Goal: Task Accomplishment & Management: Use online tool/utility

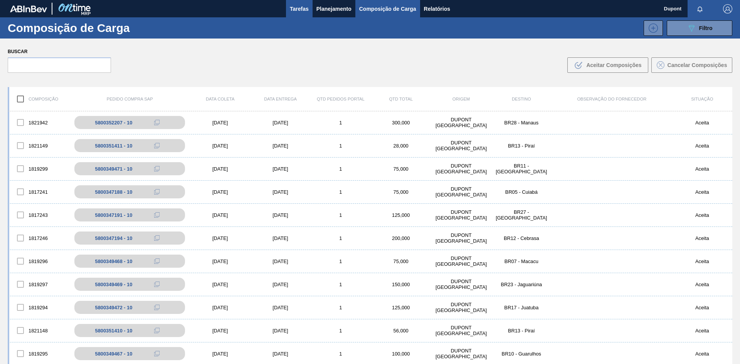
click at [300, 8] on span "Tarefas" at bounding box center [299, 8] width 19 height 9
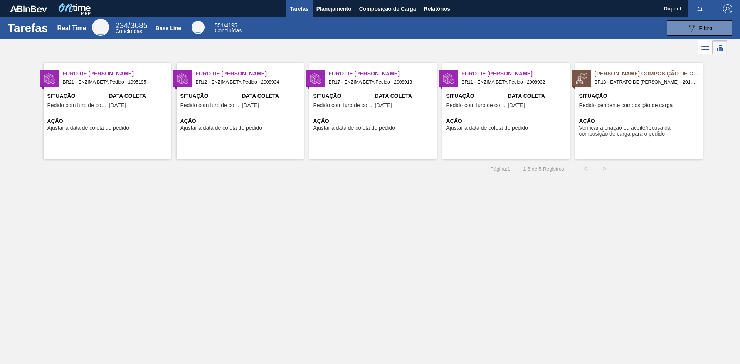
click at [646, 131] on span "Verificar a criação ou aceite/recusa da composição de carga para o pedido" at bounding box center [639, 131] width 121 height 12
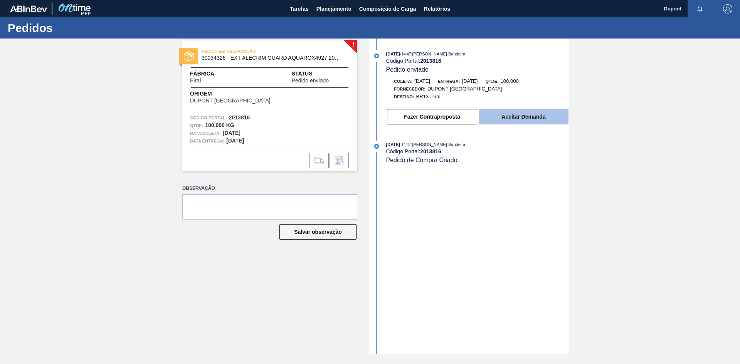
click at [536, 117] on button "Aceitar Demanda" at bounding box center [524, 116] width 90 height 15
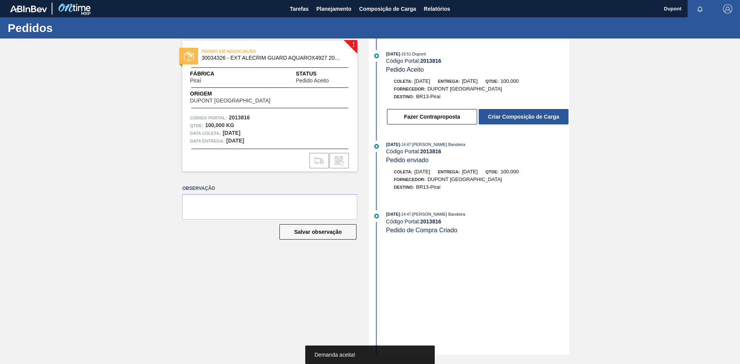
click at [536, 117] on button "Criar Composição de Carga" at bounding box center [524, 116] width 90 height 15
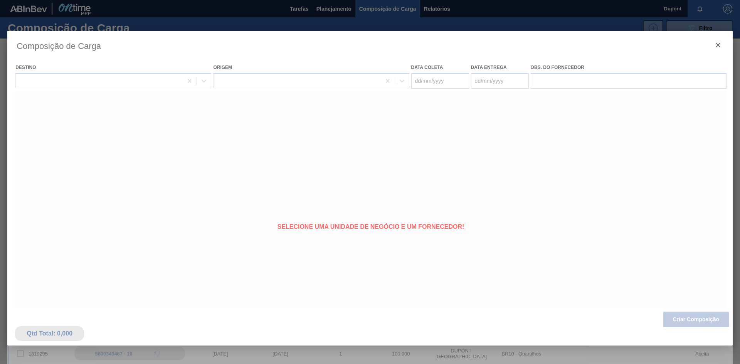
type coleta "[DATE]"
type entrega "[DATE]"
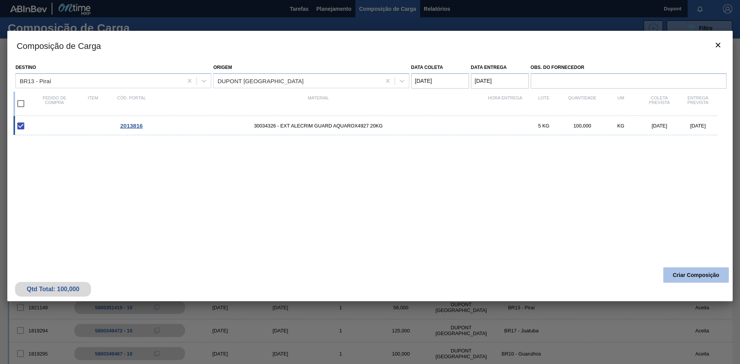
click at [693, 273] on button "Criar Composição" at bounding box center [696, 274] width 66 height 15
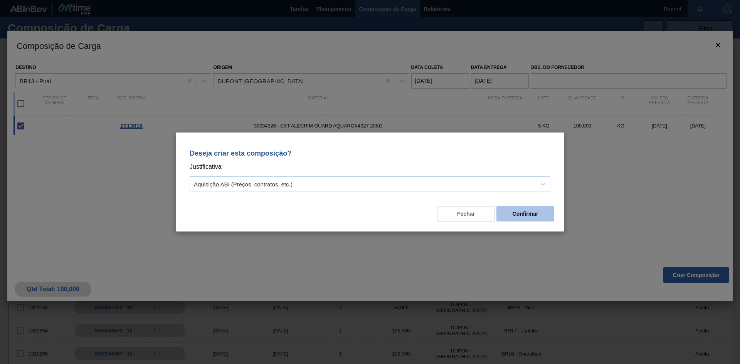
click at [533, 218] on button "Confirmar" at bounding box center [525, 213] width 58 height 15
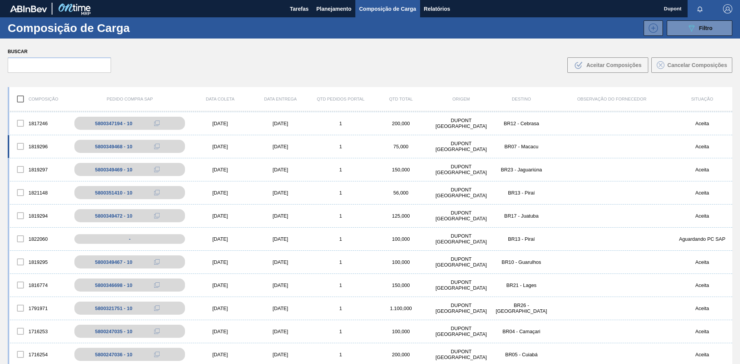
scroll to position [116, 0]
click at [224, 240] on div "[DATE]" at bounding box center [220, 238] width 60 height 6
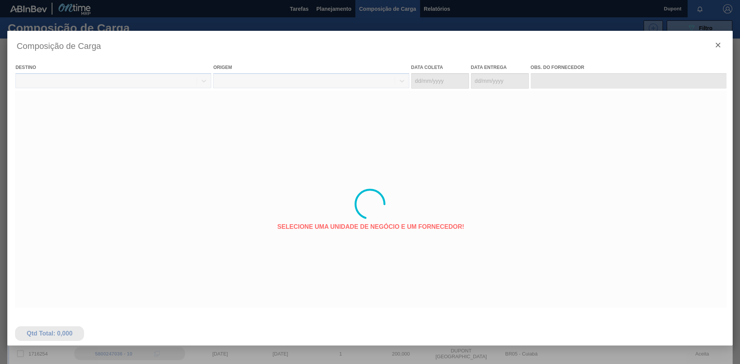
type coleta "[DATE]"
type entrega "[DATE]"
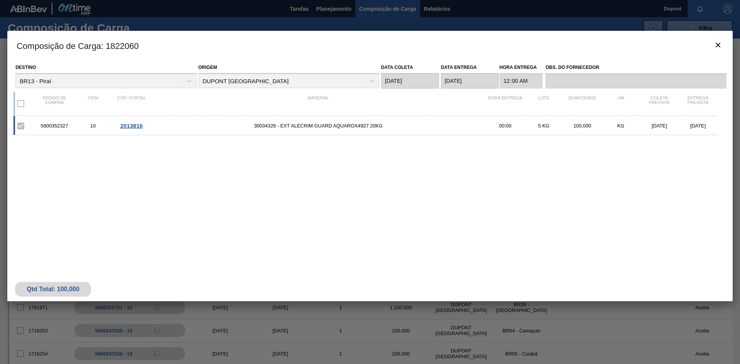
click at [129, 125] on span "2013816" at bounding box center [131, 126] width 22 height 7
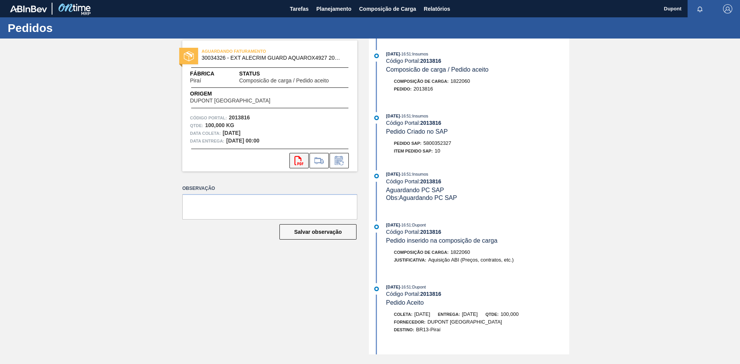
click at [301, 163] on icon at bounding box center [298, 160] width 9 height 9
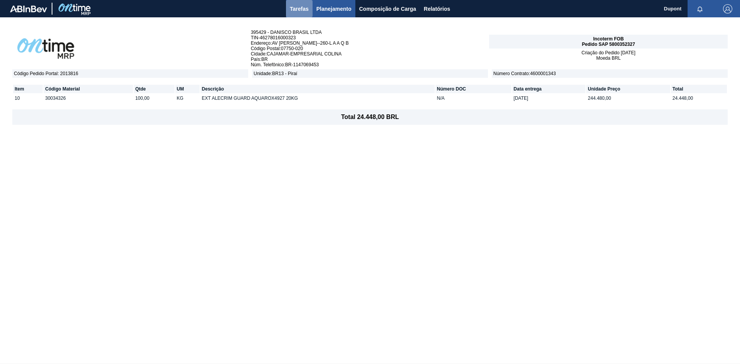
click at [297, 6] on span "Tarefas" at bounding box center [299, 8] width 19 height 9
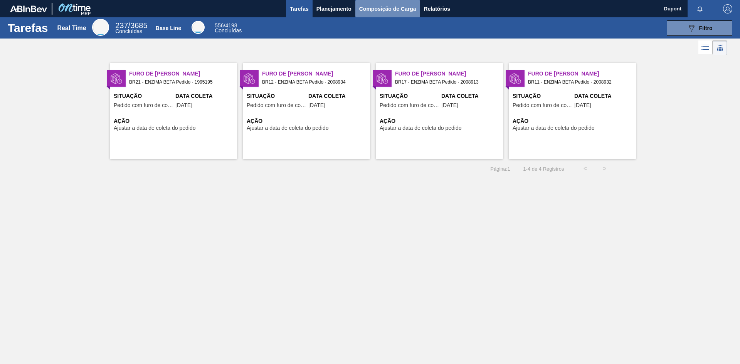
click at [389, 12] on span "Composição de Carga" at bounding box center [387, 8] width 57 height 9
